Goal: Navigation & Orientation: Find specific page/section

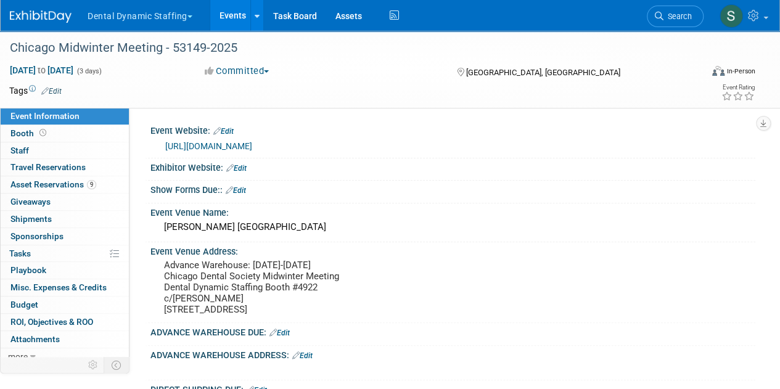
click at [105, 20] on button "Dental Dynamic Staffing" at bounding box center [146, 13] width 121 height 27
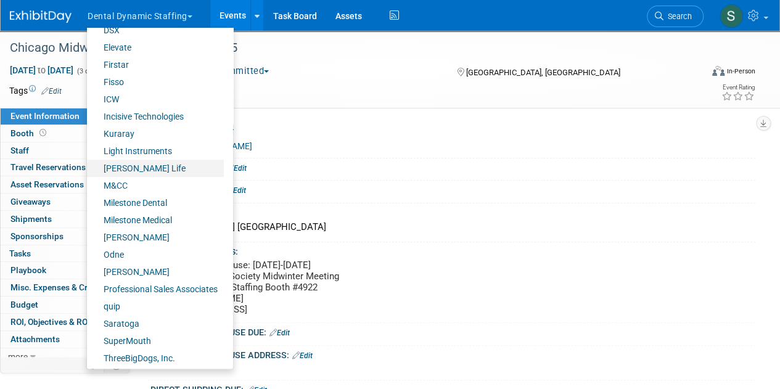
scroll to position [223, 0]
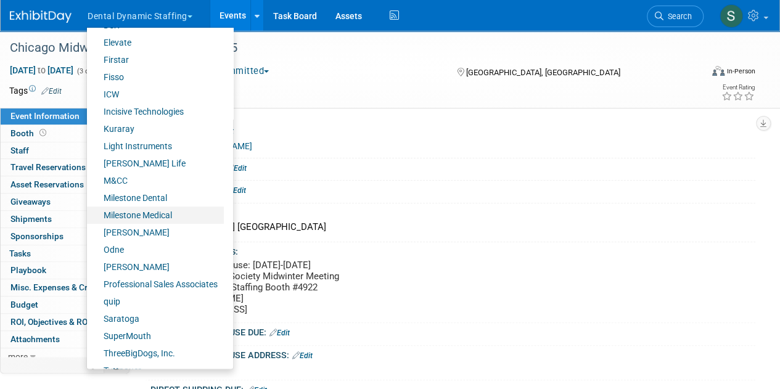
click at [153, 213] on link "Milestone Medical" at bounding box center [155, 214] width 137 height 17
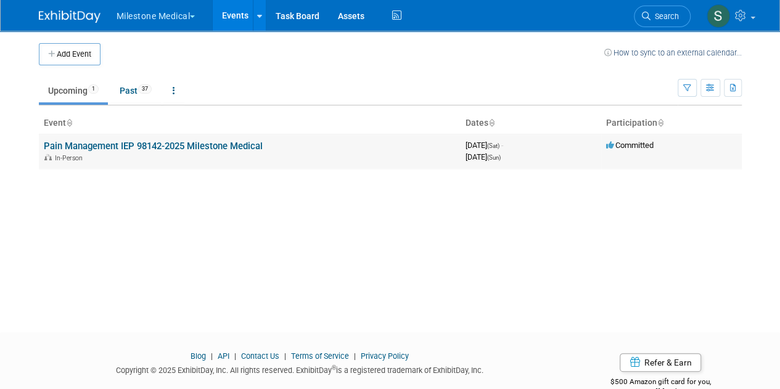
click at [195, 151] on td "Pain Management IEP 98142-2025 Milestone Medical In-Person" at bounding box center [250, 151] width 422 height 35
click at [201, 145] on link "Pain Management IEP 98142-2025 Milestone Medical" at bounding box center [153, 146] width 219 height 11
